Goal: Transaction & Acquisition: Purchase product/service

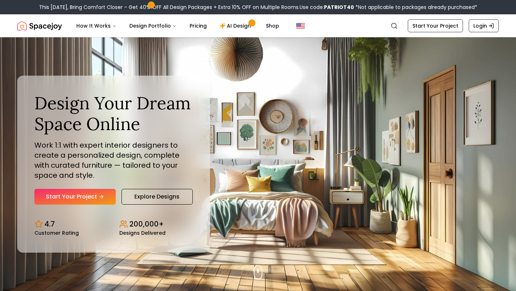
click at [90, 200] on link "Start Your Project" at bounding box center [74, 197] width 81 height 16
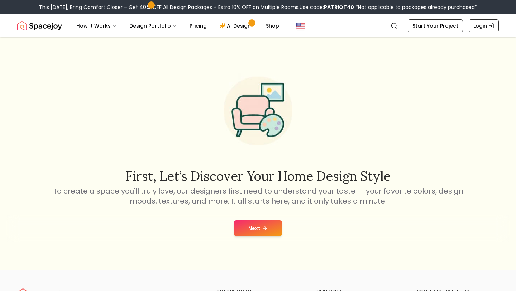
click at [266, 223] on button "Next" at bounding box center [258, 228] width 48 height 16
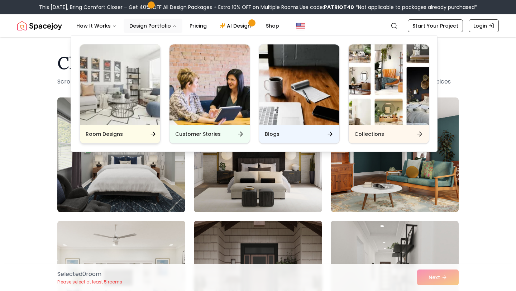
click at [143, 131] on div "Room Designs" at bounding box center [120, 134] width 80 height 19
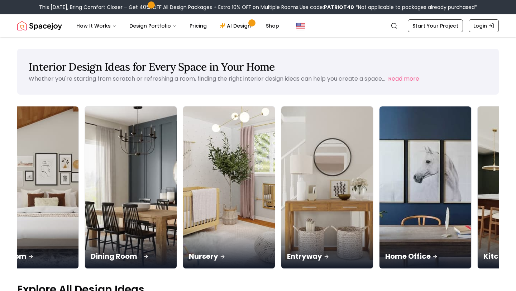
scroll to position [0, 137]
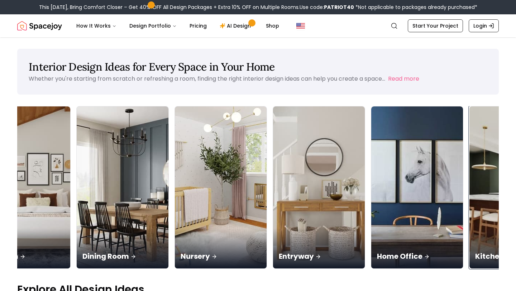
click at [469, 228] on div "Kitchen" at bounding box center [515, 248] width 92 height 40
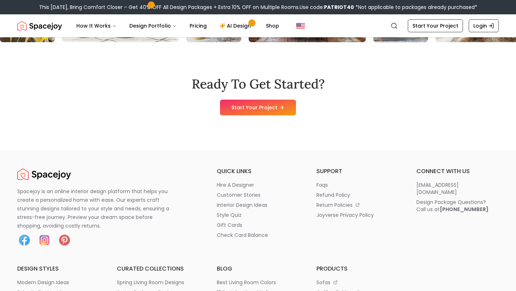
scroll to position [794, 0]
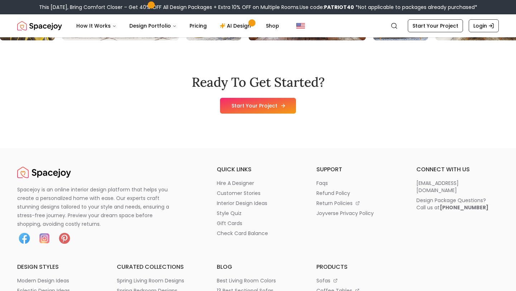
click at [256, 99] on link "Start Your Project" at bounding box center [258, 106] width 76 height 16
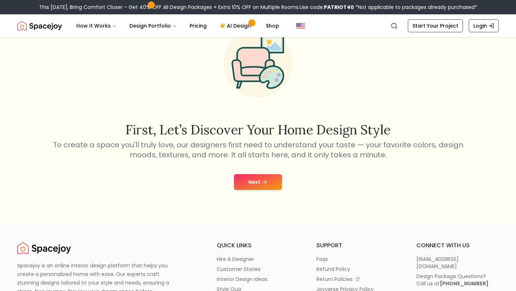
scroll to position [77, 0]
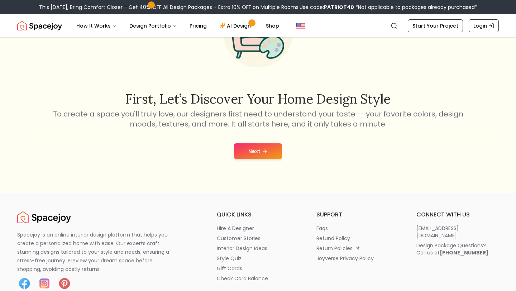
click at [260, 150] on button "Next" at bounding box center [258, 151] width 48 height 16
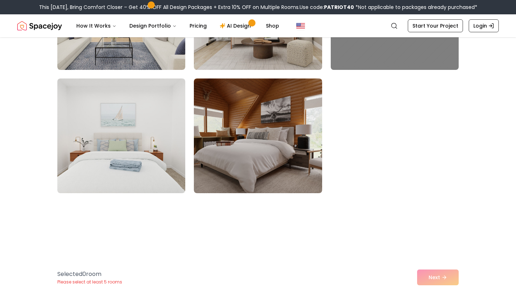
scroll to position [3318, 0]
